Goal: Register for event/course

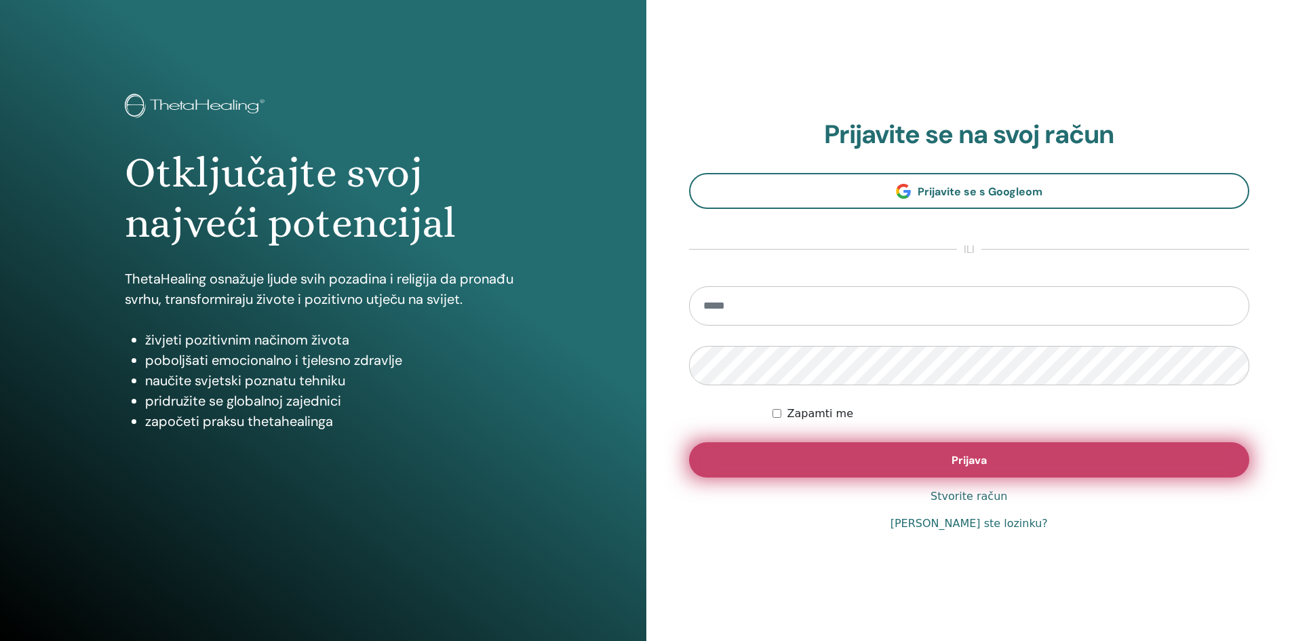
type input "**********"
click at [866, 467] on button "Prijava" at bounding box center [969, 459] width 561 height 35
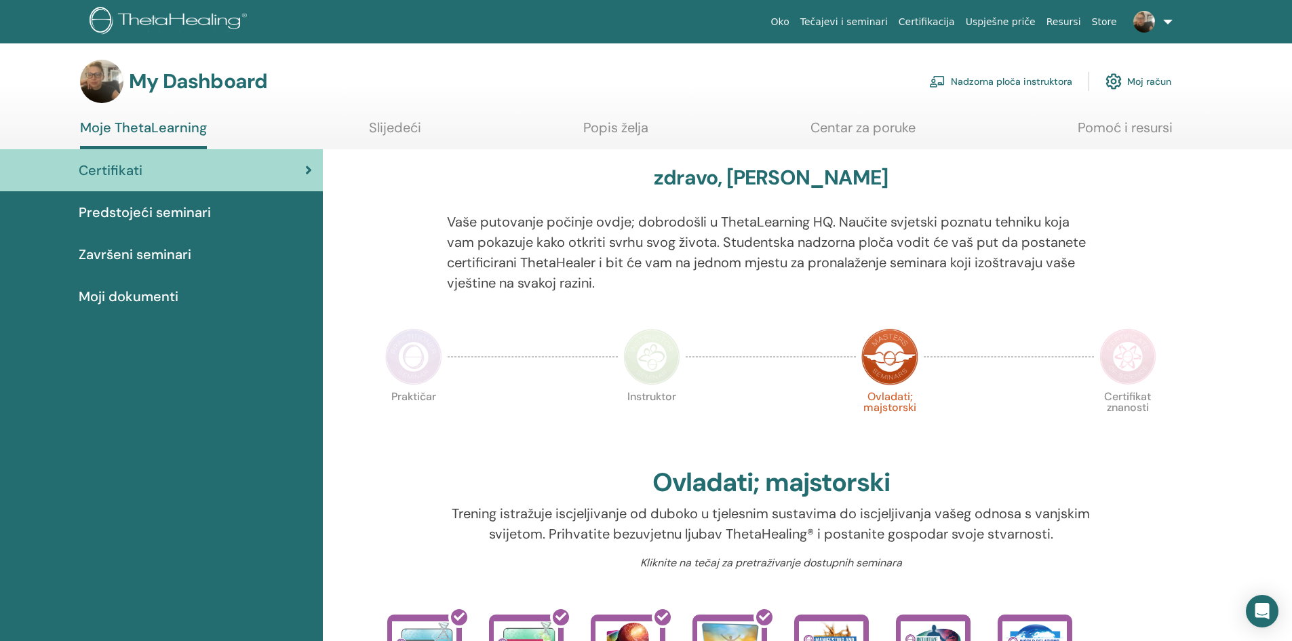
click at [109, 206] on span "Predstojeći seminari" at bounding box center [145, 212] width 132 height 20
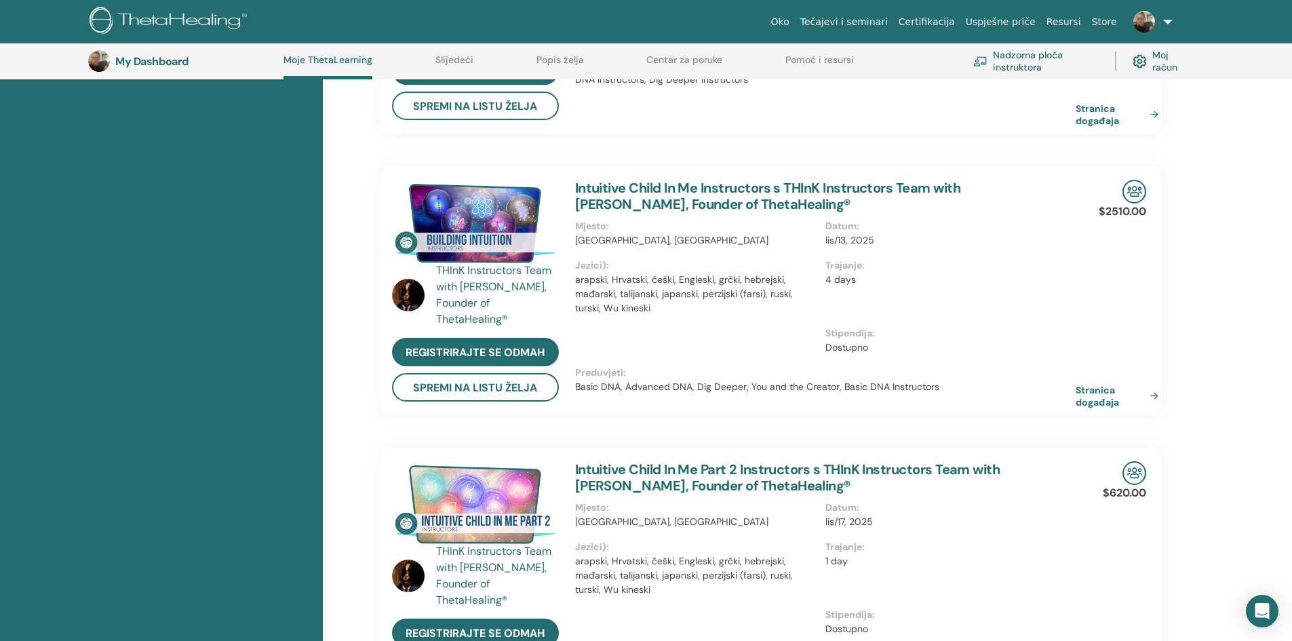
scroll to position [511, 0]
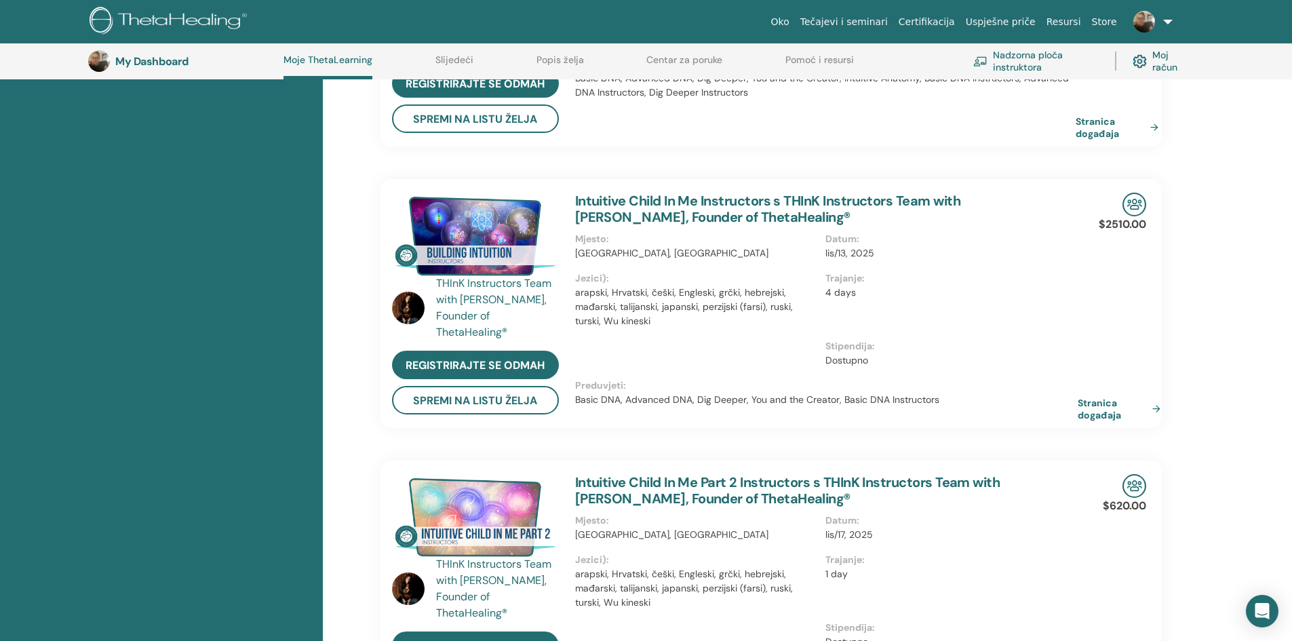
click at [1095, 410] on link "Stranica događaja" at bounding box center [1122, 409] width 88 height 24
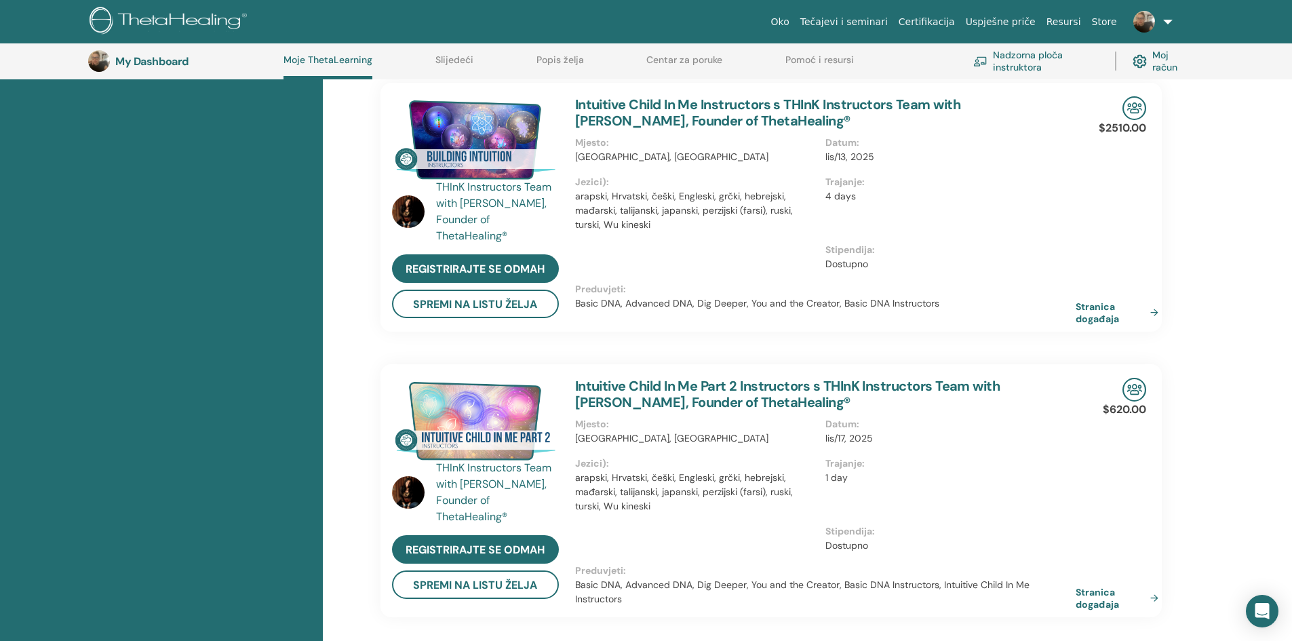
scroll to position [647, 0]
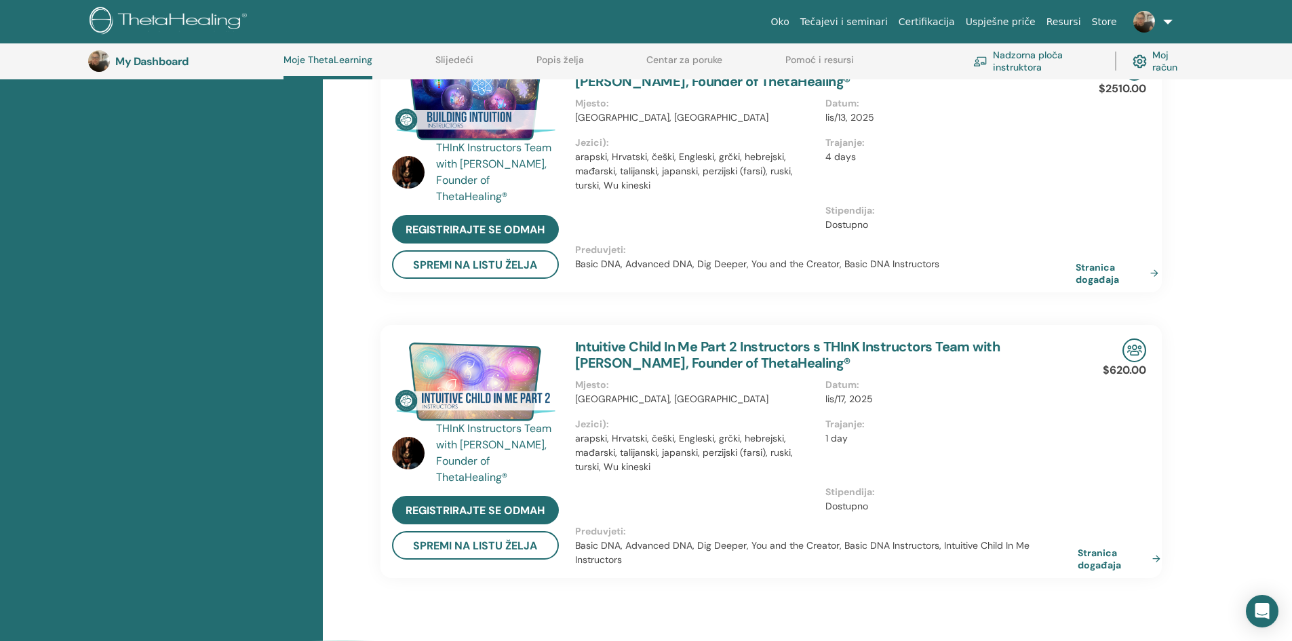
click at [1086, 562] on link "Stranica događaja" at bounding box center [1122, 559] width 88 height 24
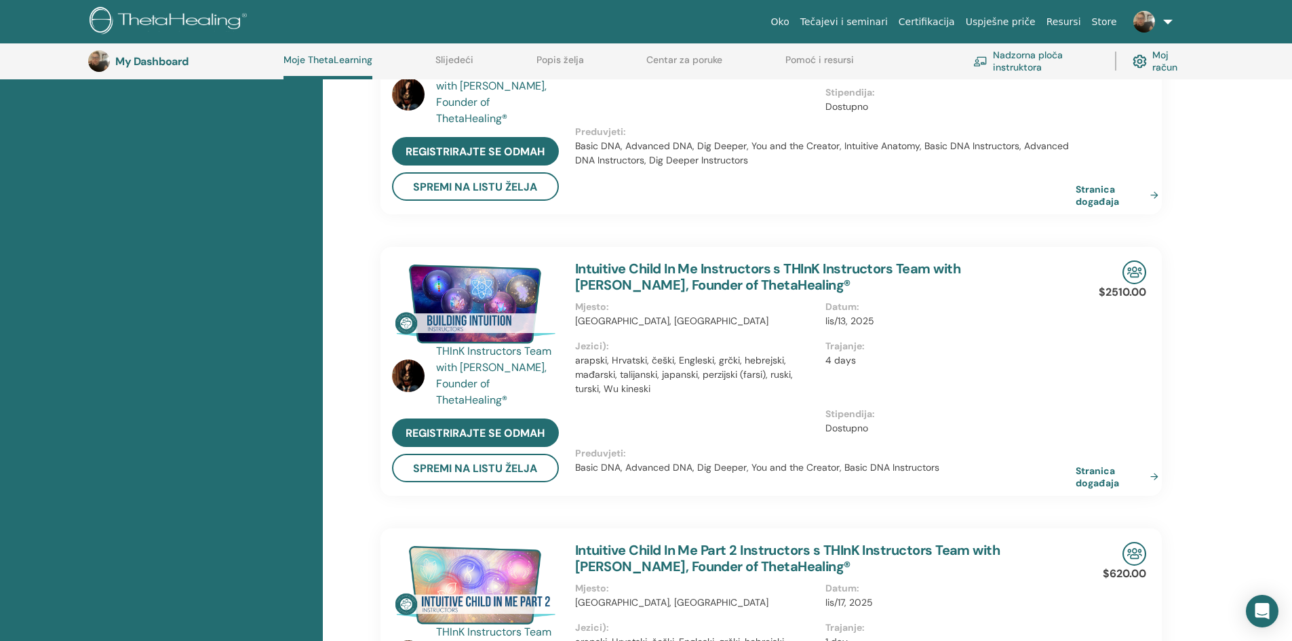
scroll to position [104, 0]
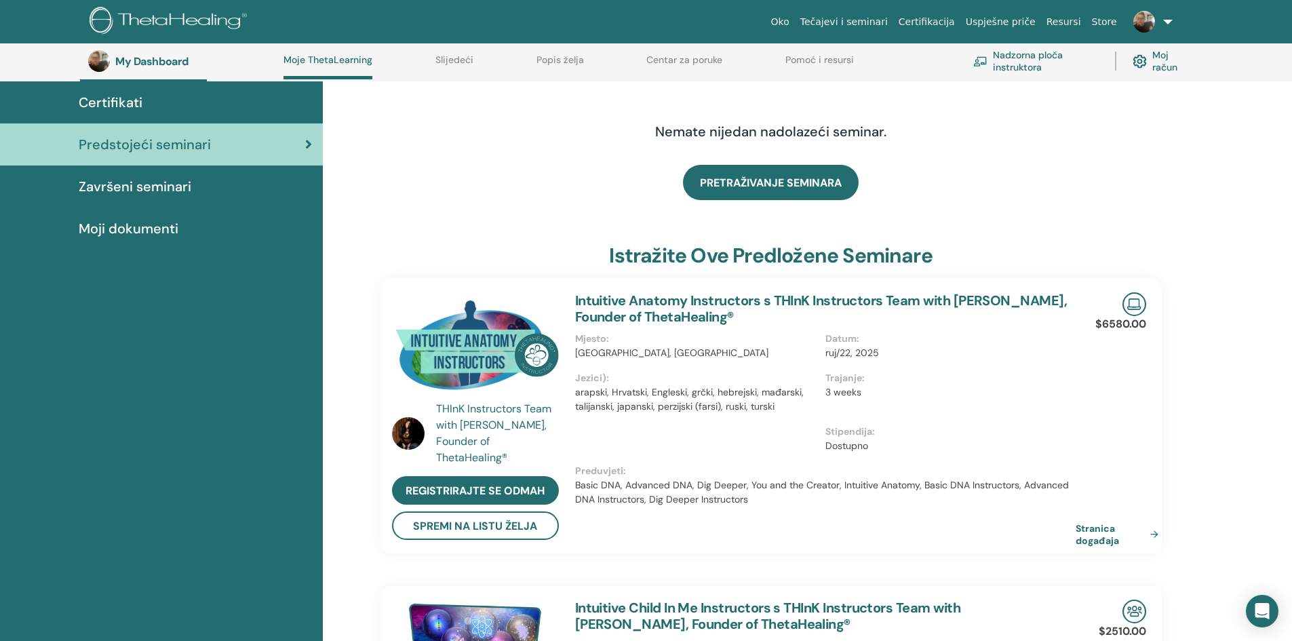
click at [130, 134] on span "Predstojeći seminari" at bounding box center [145, 144] width 132 height 20
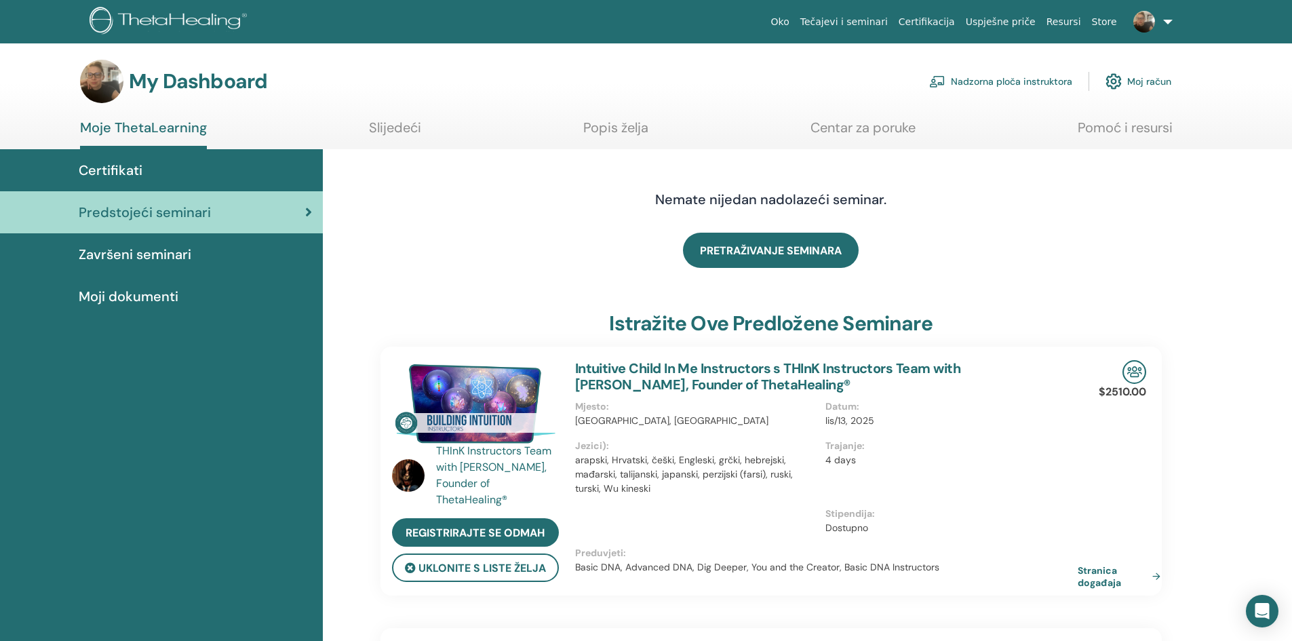
click at [1087, 575] on link "Stranica događaja" at bounding box center [1122, 576] width 88 height 24
click at [142, 129] on link "Moje ThetaLearning" at bounding box center [143, 134] width 127 height 30
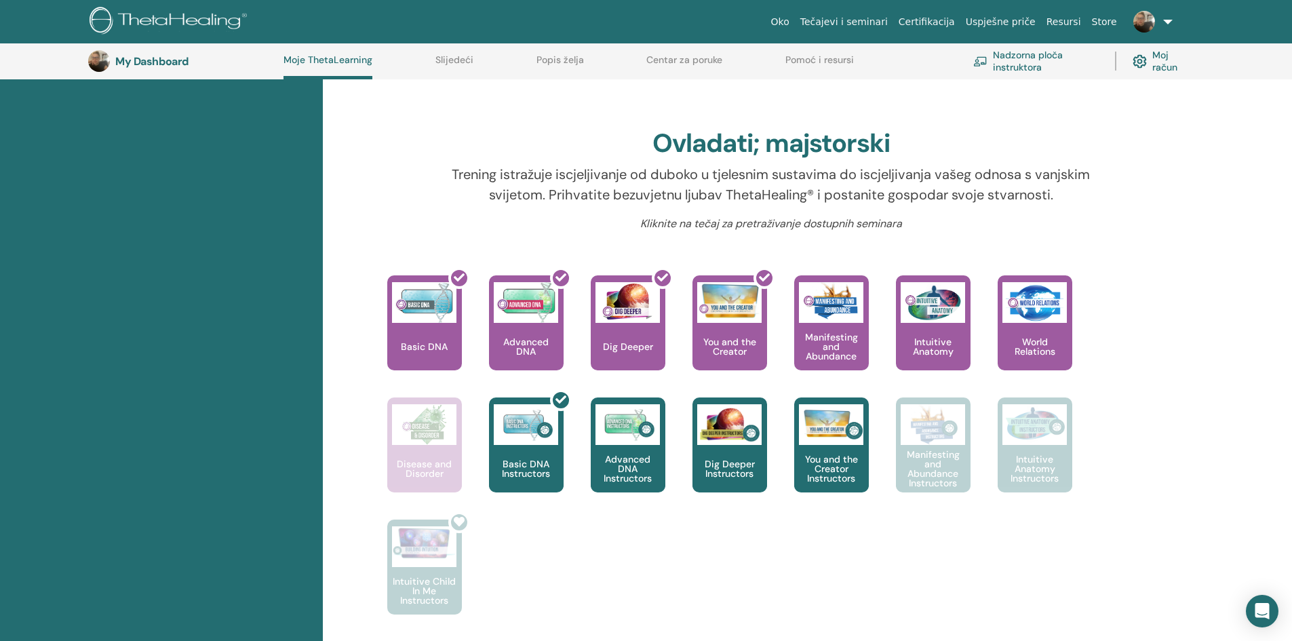
scroll to position [443, 0]
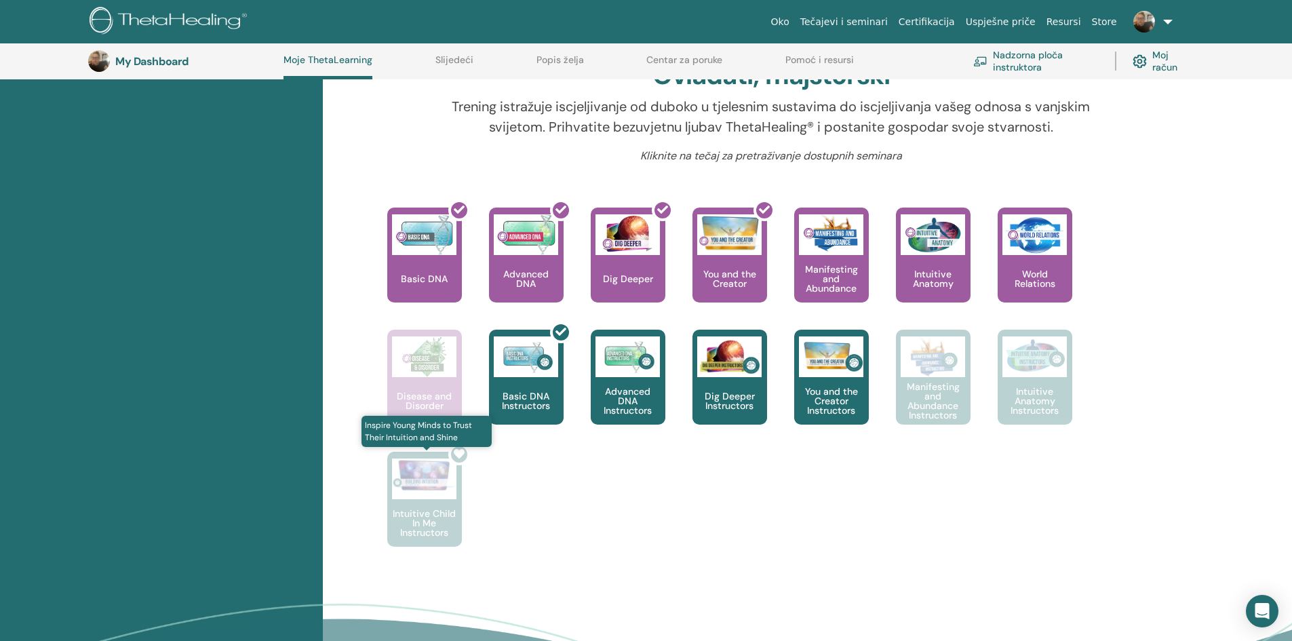
click at [416, 488] on div at bounding box center [433, 505] width 75 height 122
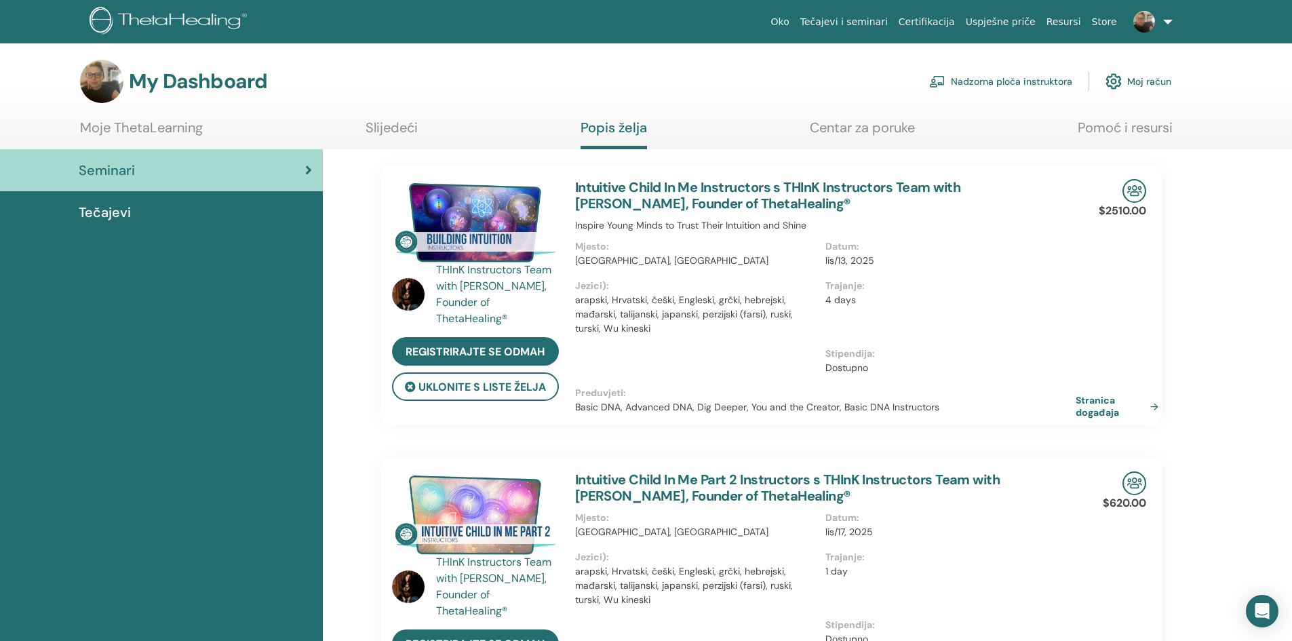
click at [162, 210] on div "Tečajevi" at bounding box center [161, 212] width 301 height 20
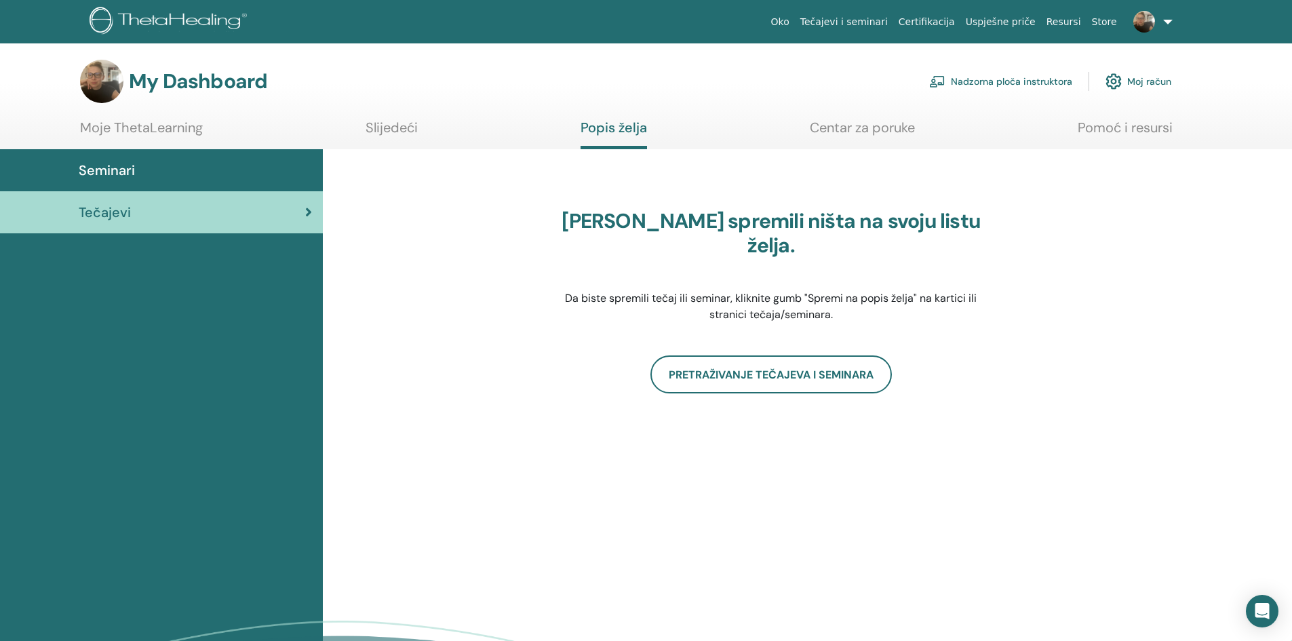
click at [387, 119] on link "Slijedeći" at bounding box center [392, 132] width 52 height 26
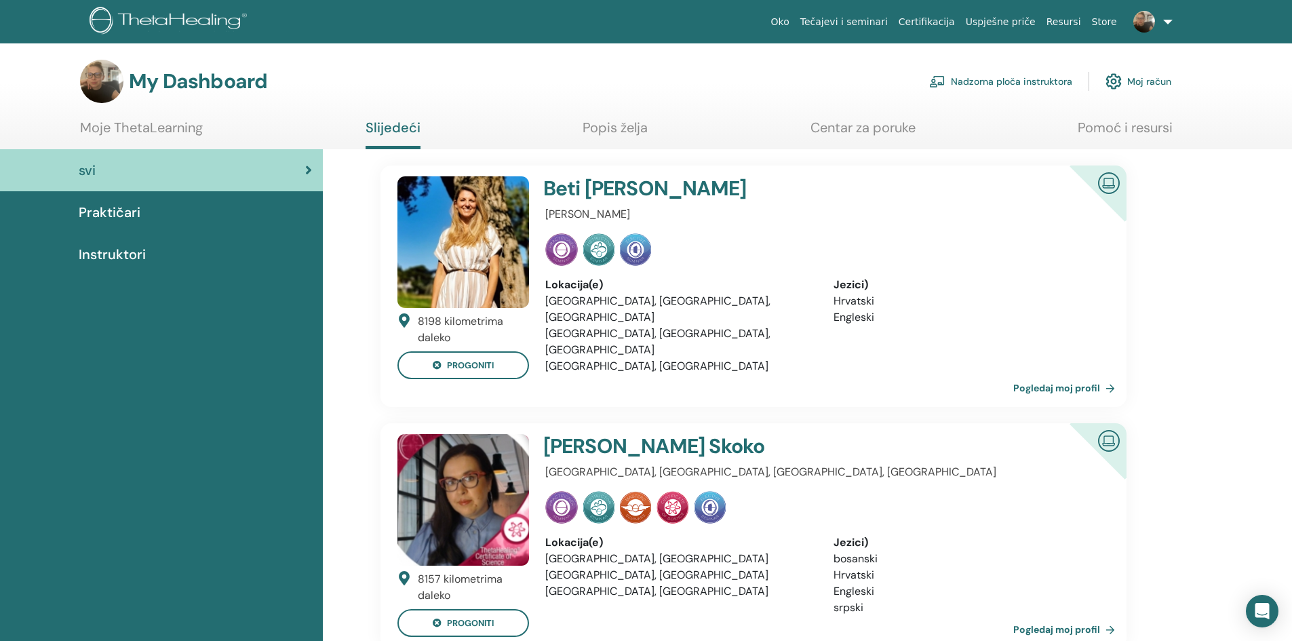
click at [866, 20] on link "Tečajevi i seminari" at bounding box center [844, 21] width 98 height 25
